Goal: Task Accomplishment & Management: Use online tool/utility

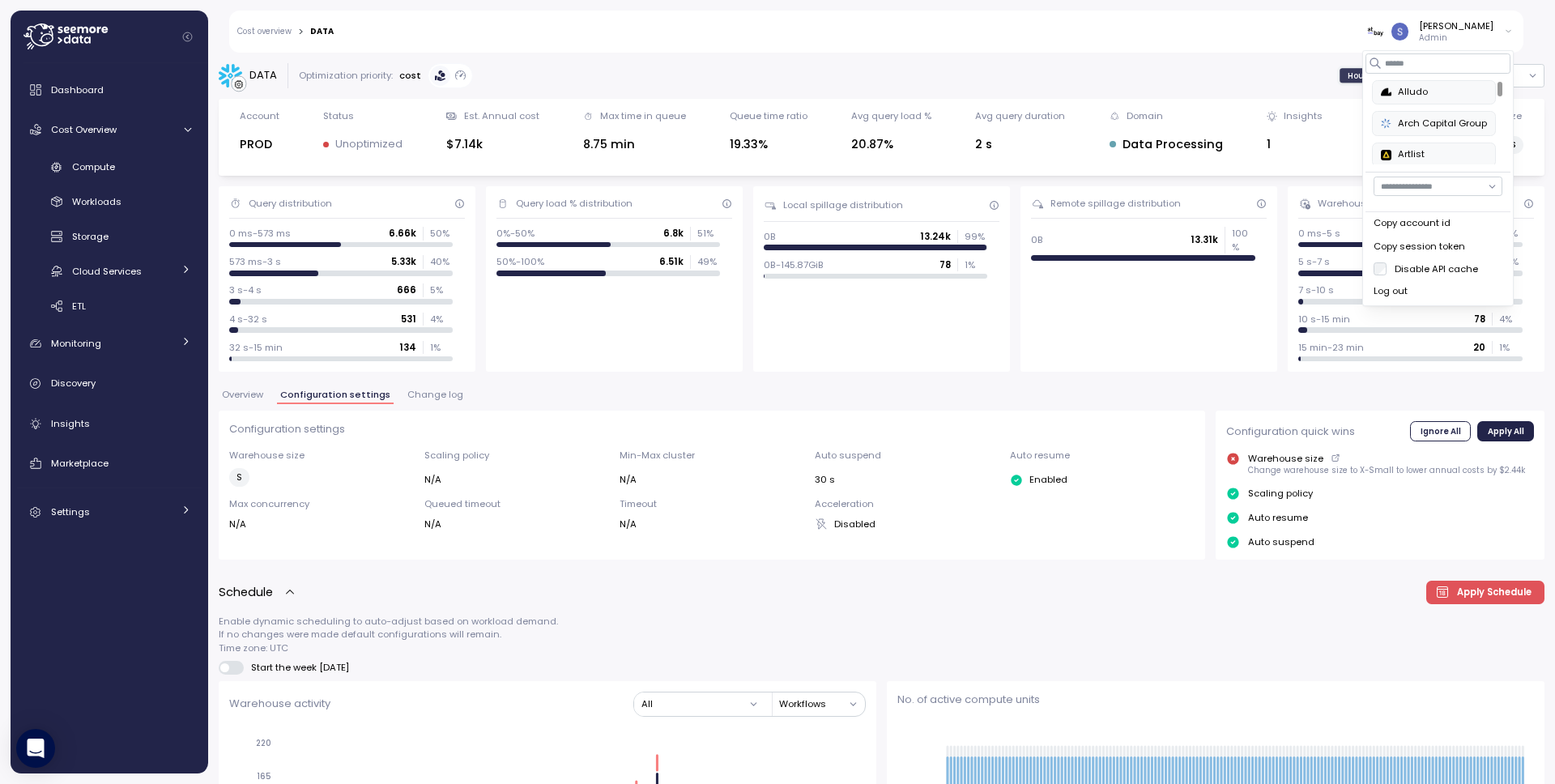
scroll to position [27, 0]
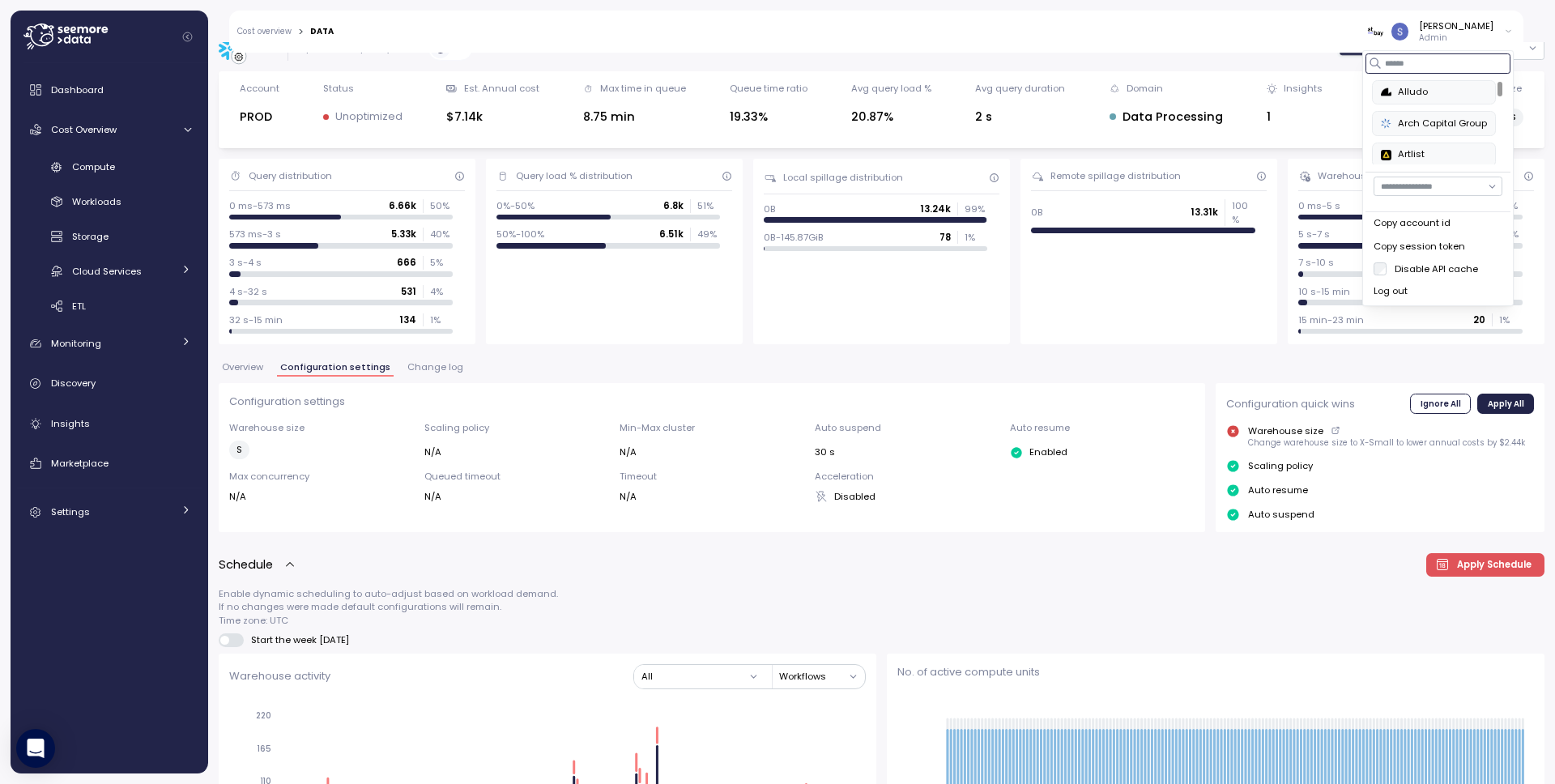
click at [1402, 64] on input at bounding box center [1438, 63] width 145 height 20
click at [1459, 126] on div "Paychex" at bounding box center [1439, 123] width 83 height 15
type input "**"
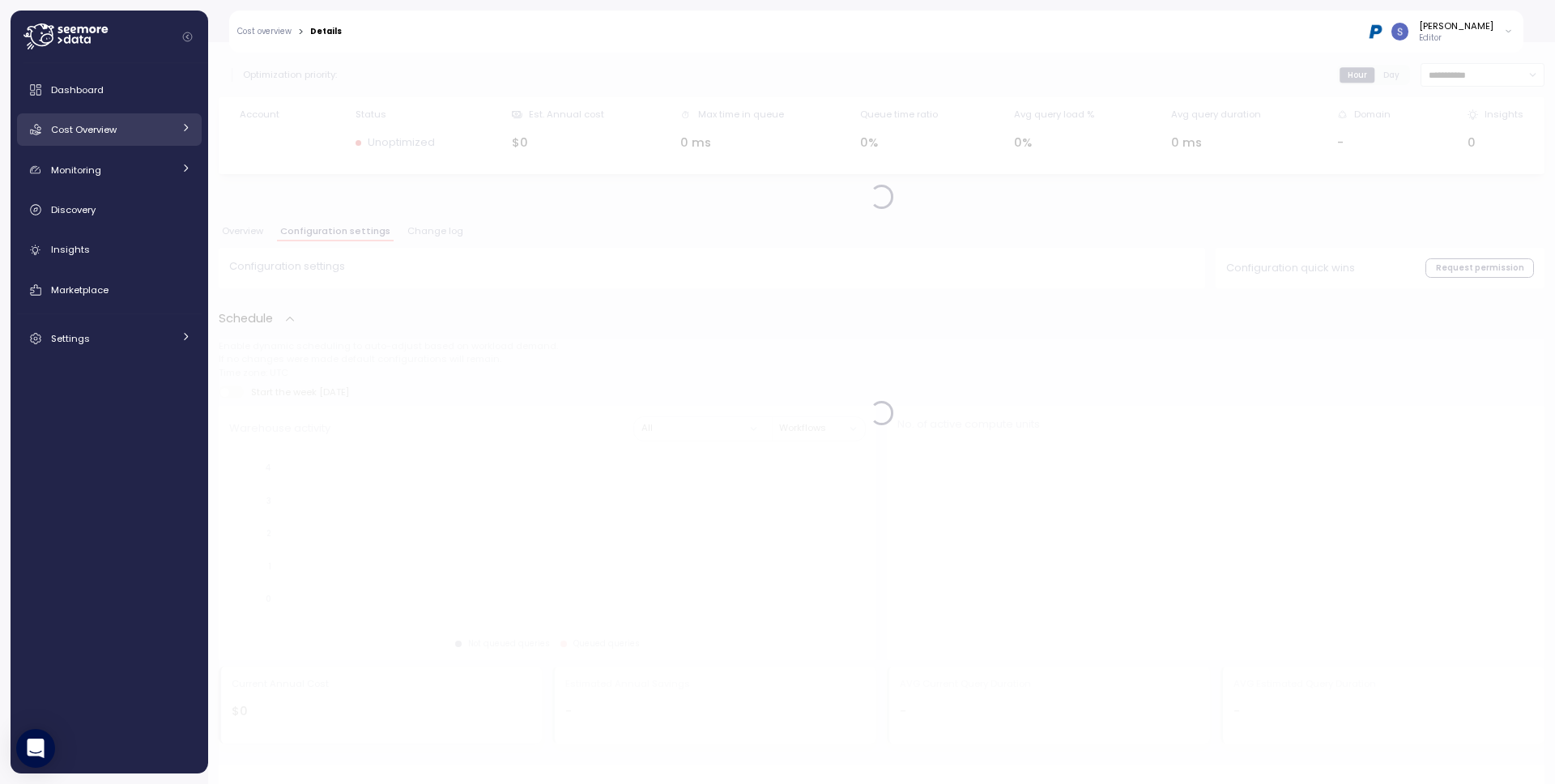
click at [68, 130] on span "Cost Overview" at bounding box center [83, 129] width 65 height 13
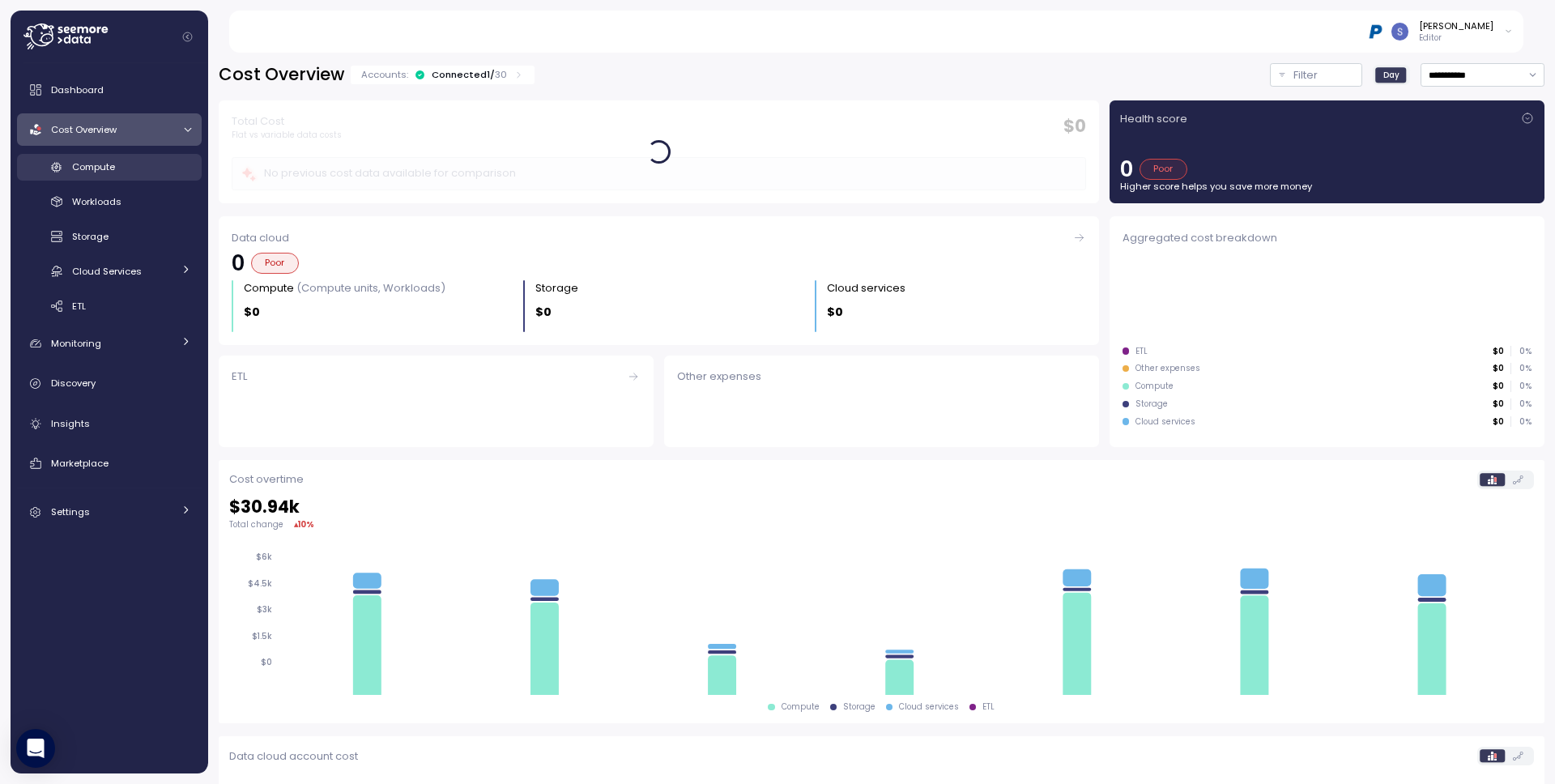
click at [109, 164] on span "Compute" at bounding box center [94, 166] width 43 height 13
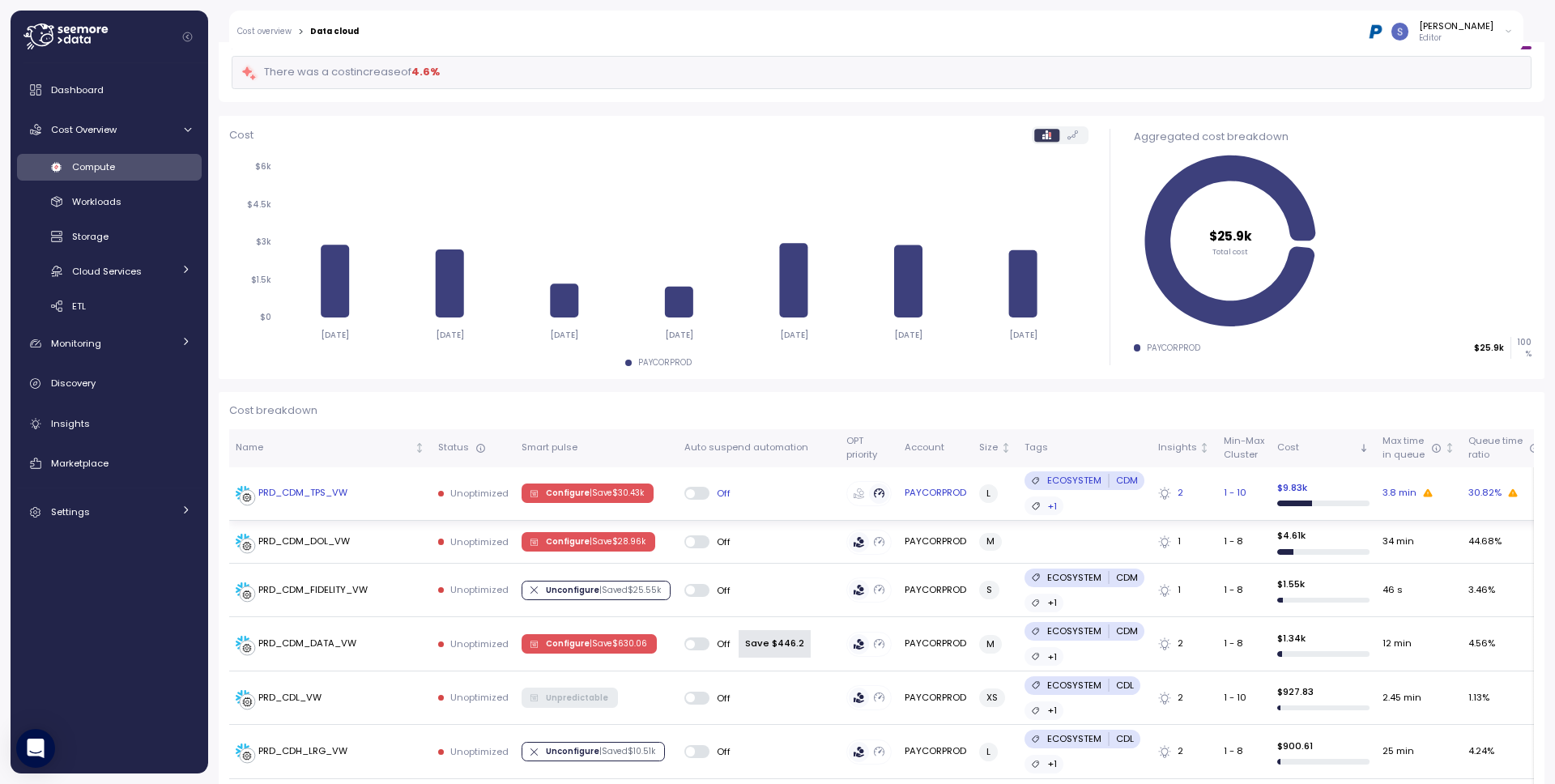
scroll to position [135, 0]
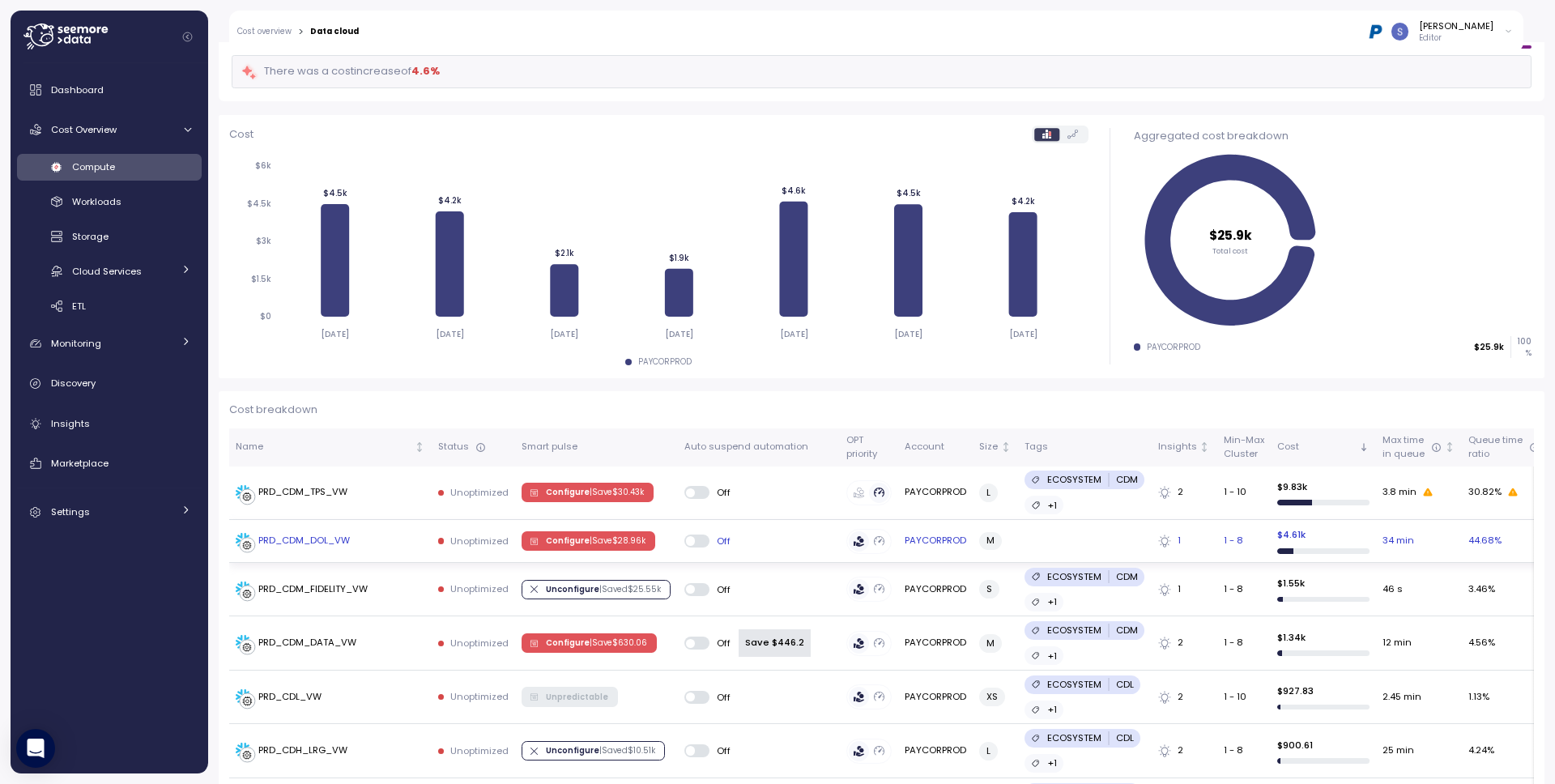
click at [354, 546] on div "PRD_CDM_DOL_VW" at bounding box center [330, 541] width 189 height 17
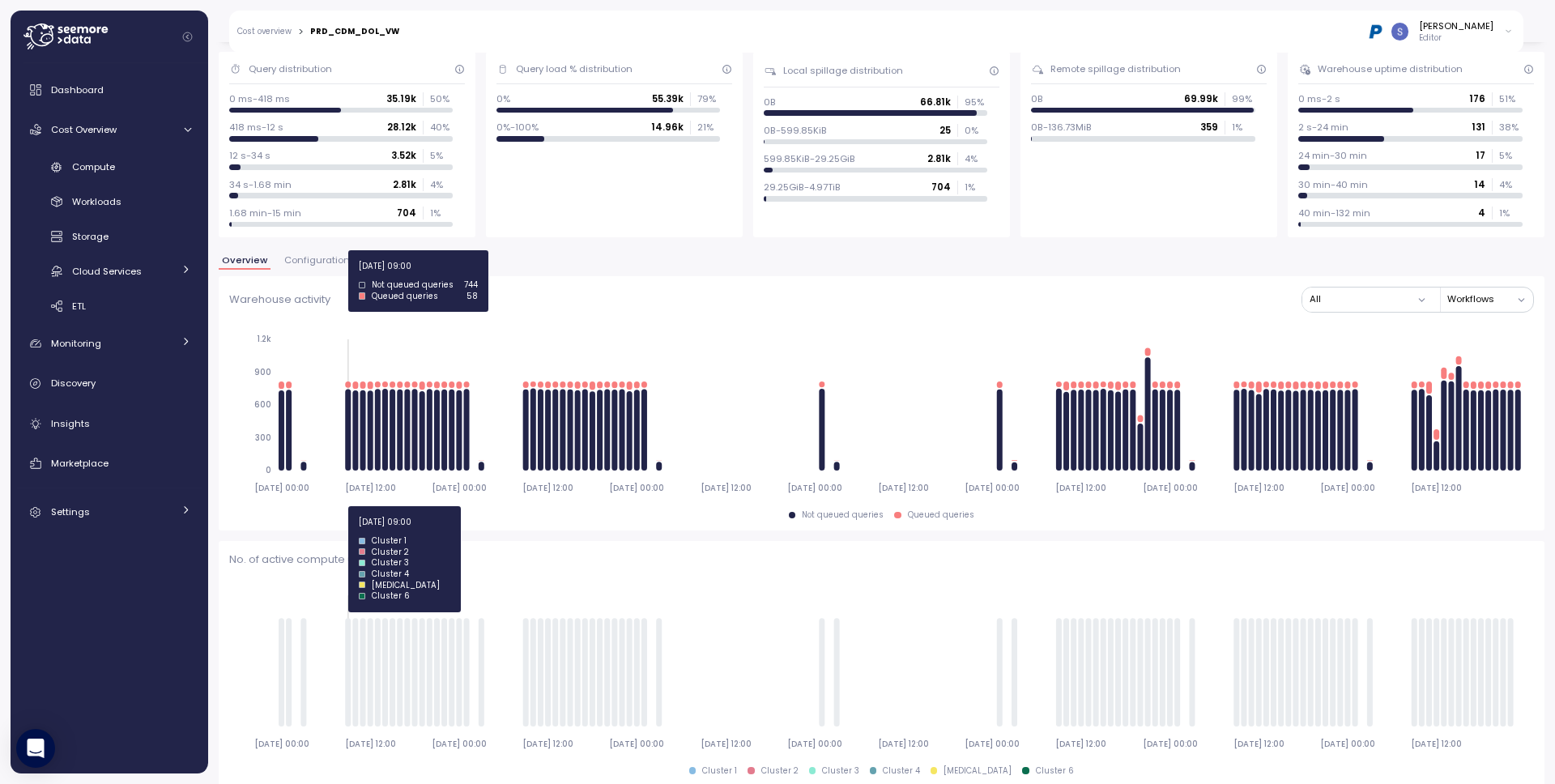
scroll to position [298, 0]
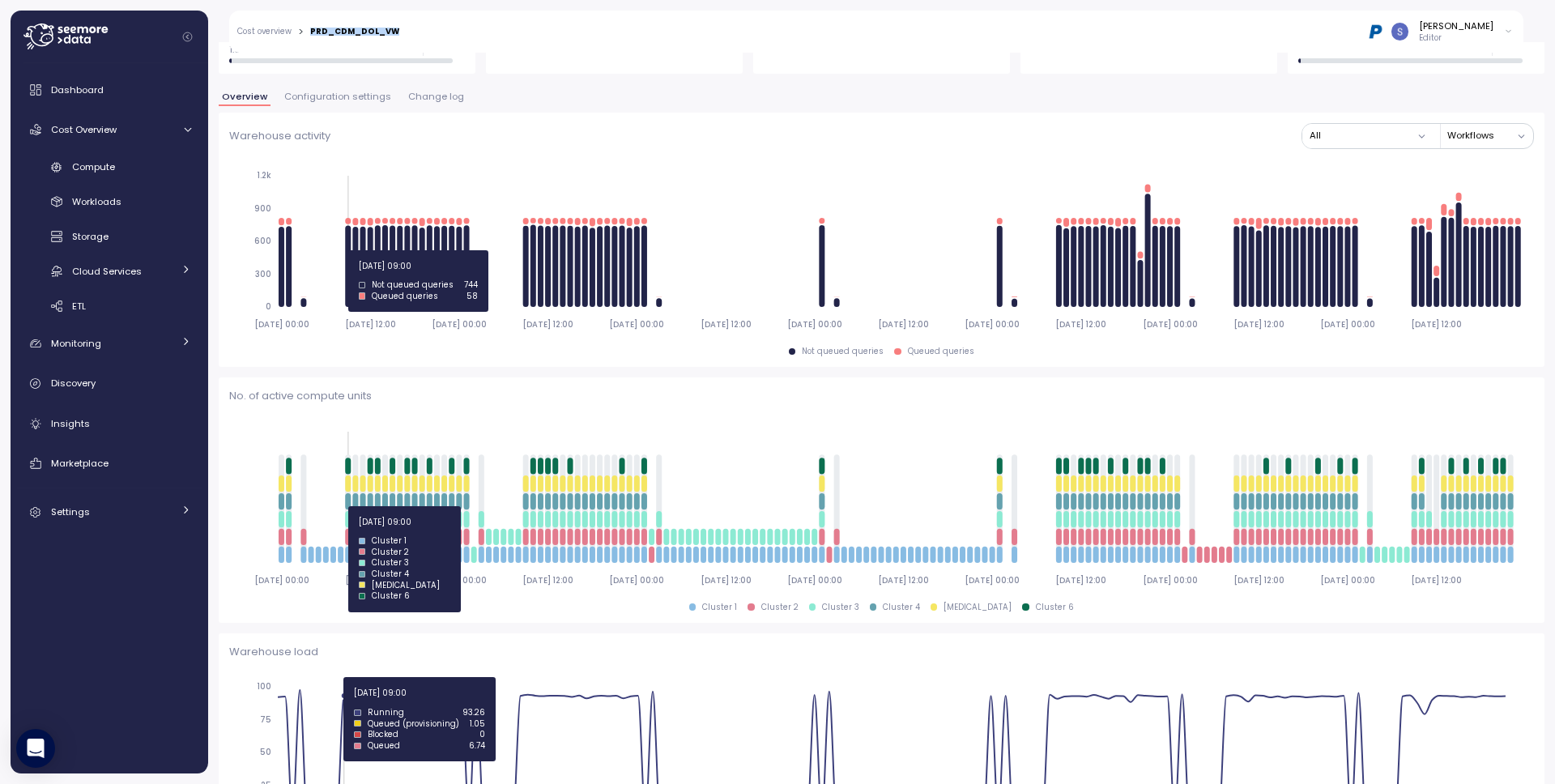
drag, startPoint x: 401, startPoint y: 27, endPoint x: 313, endPoint y: 29, distance: 88.0
click at [313, 29] on div "Cost overview > PRD_CDM_DOL_VW [PERSON_NAME] Editor" at bounding box center [876, 31] width 1294 height 42
copy div "PRD_CDM_DOL_VW"
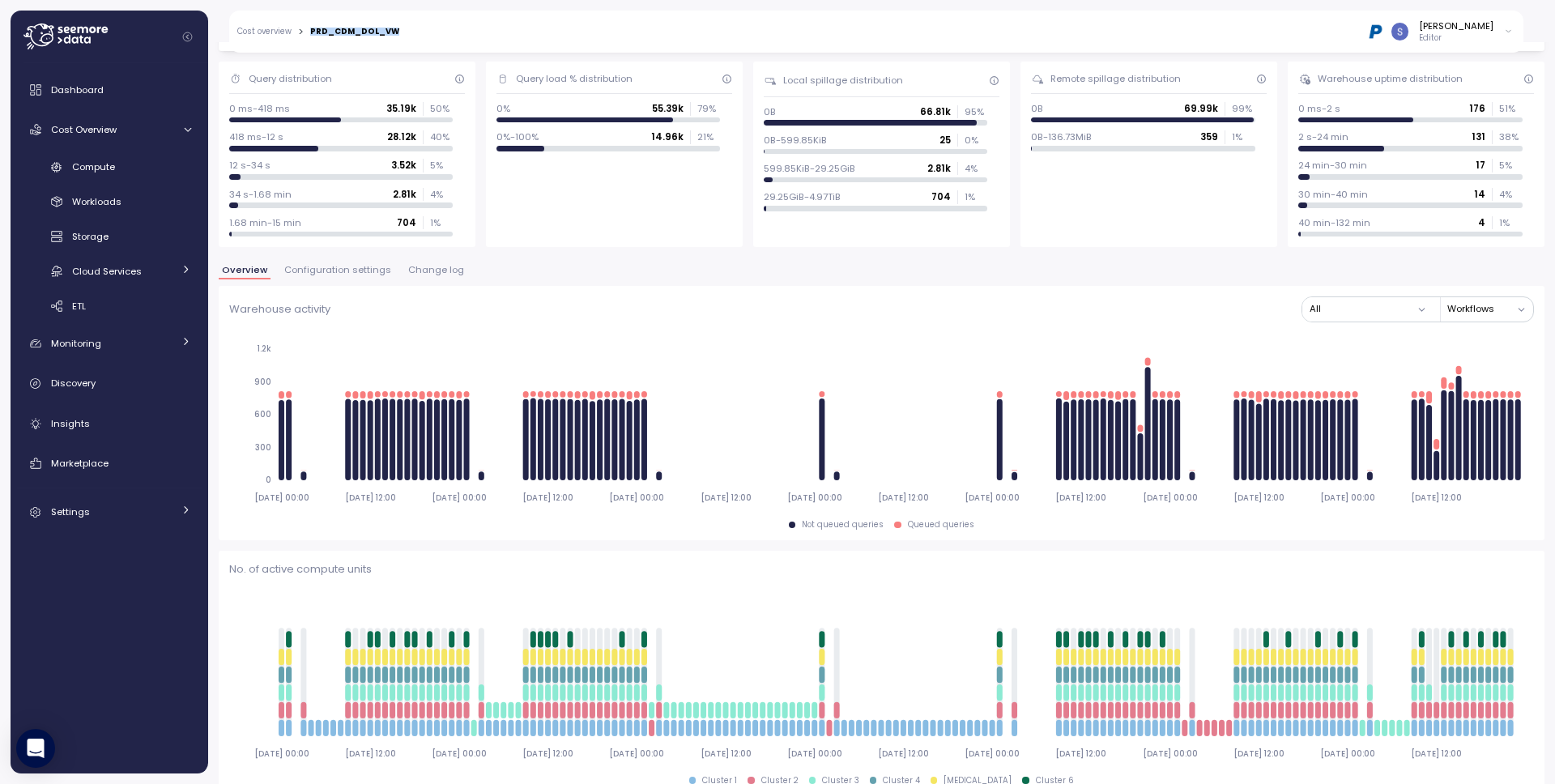
scroll to position [0, 0]
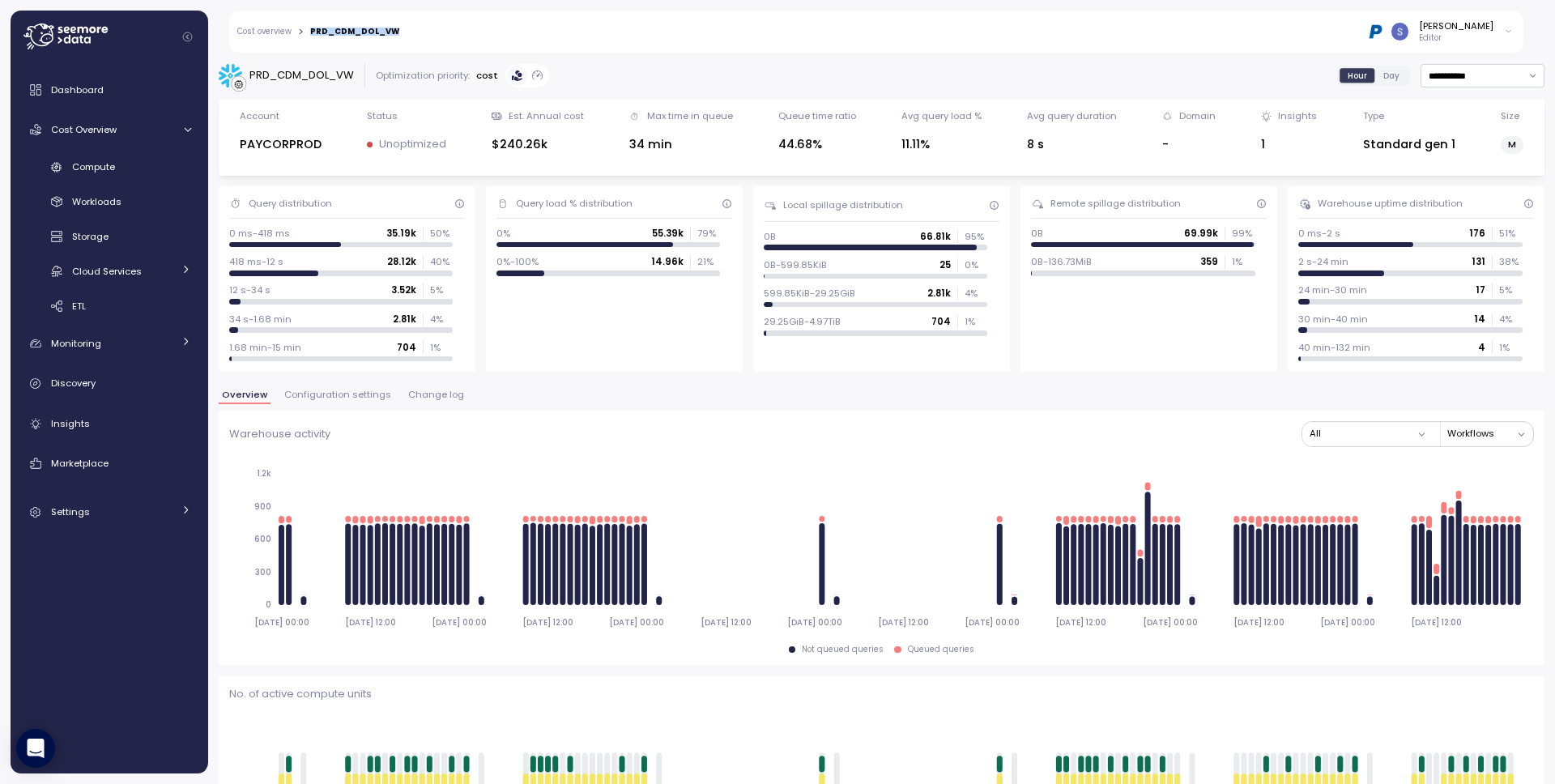
click at [335, 391] on span "Configuration settings" at bounding box center [337, 394] width 106 height 9
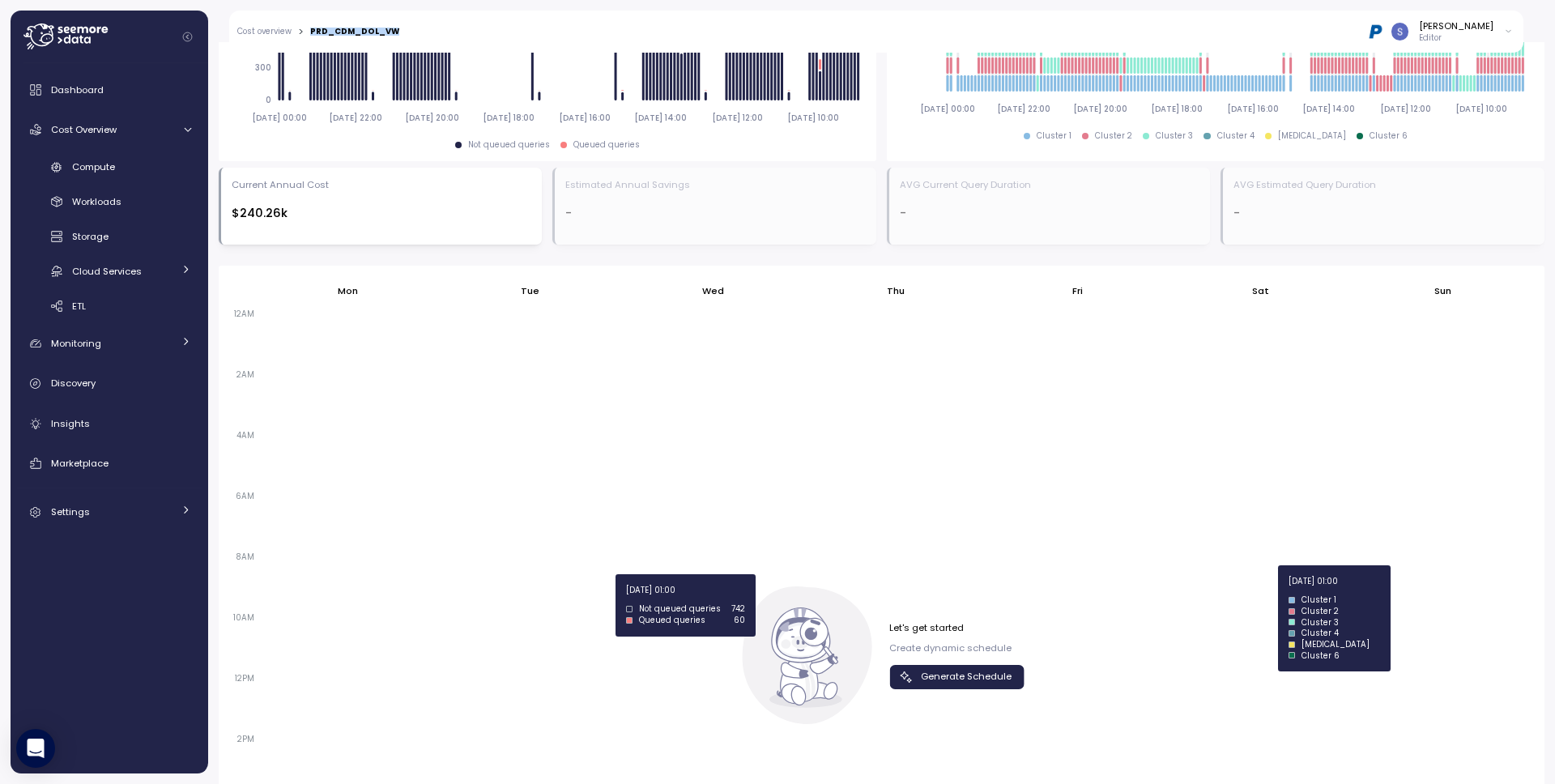
scroll to position [818, 0]
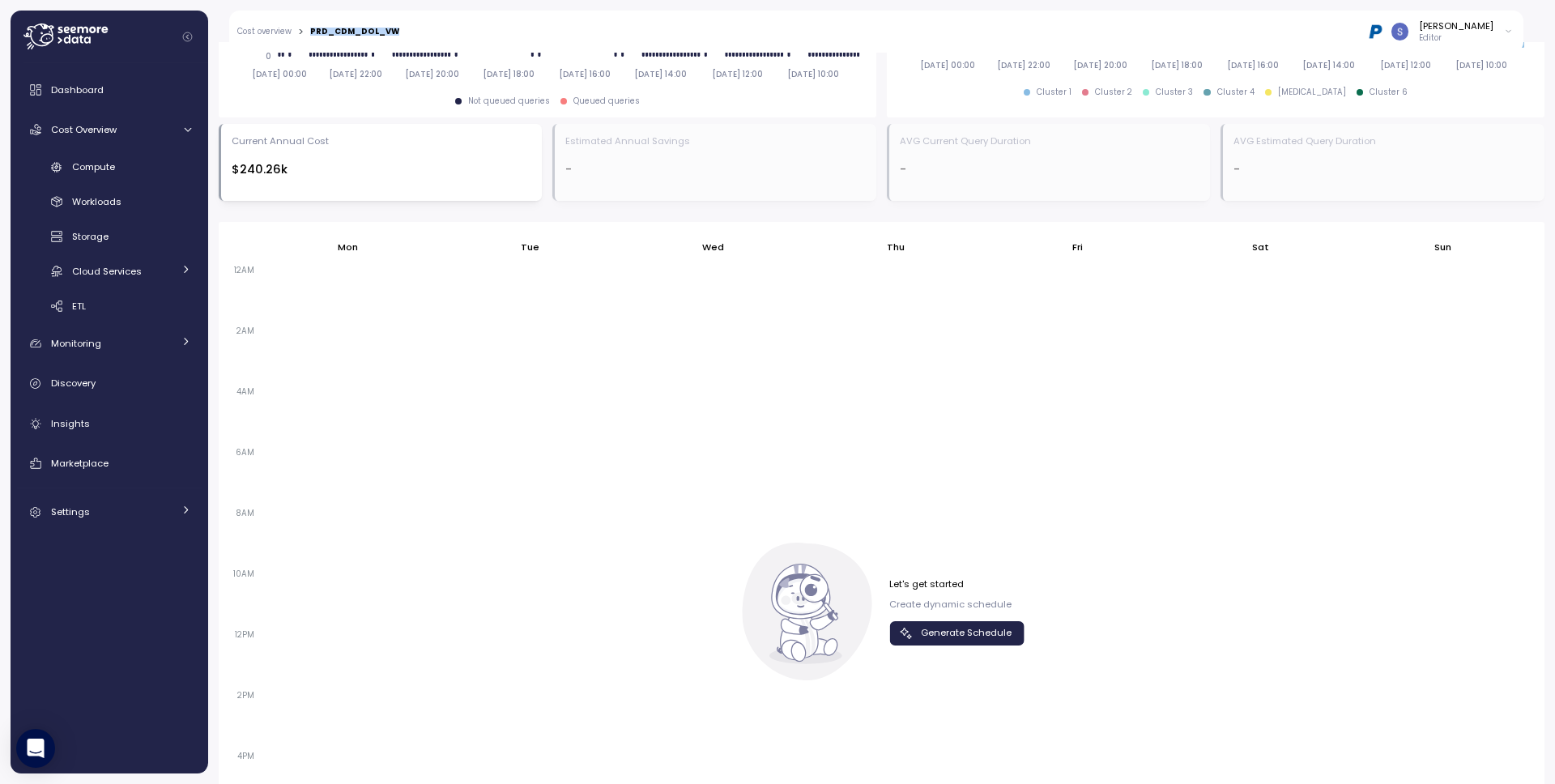
click at [943, 629] on span "Generate Schedule" at bounding box center [966, 633] width 91 height 21
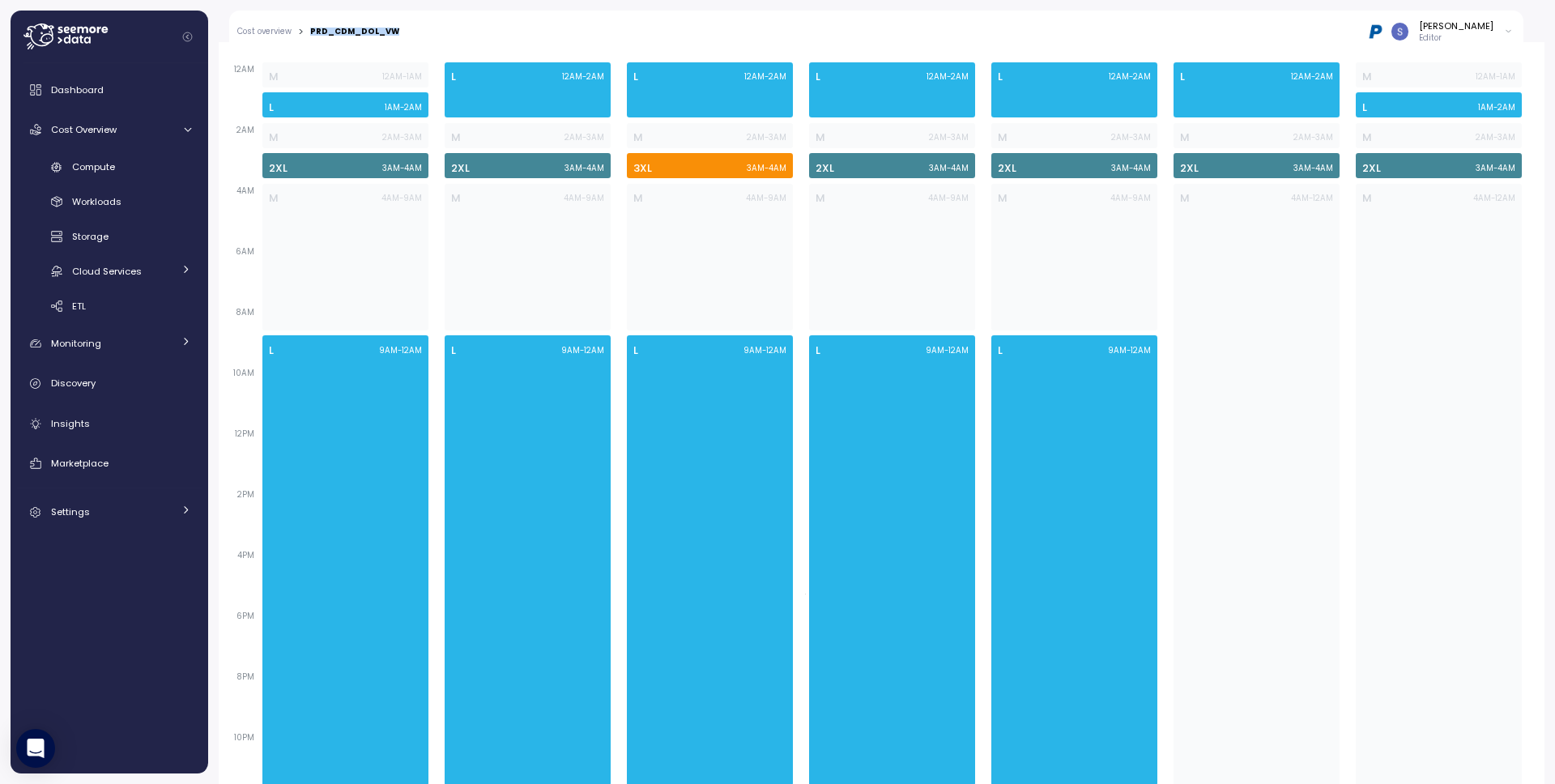
scroll to position [914, 0]
